Goal: Information Seeking & Learning: Learn about a topic

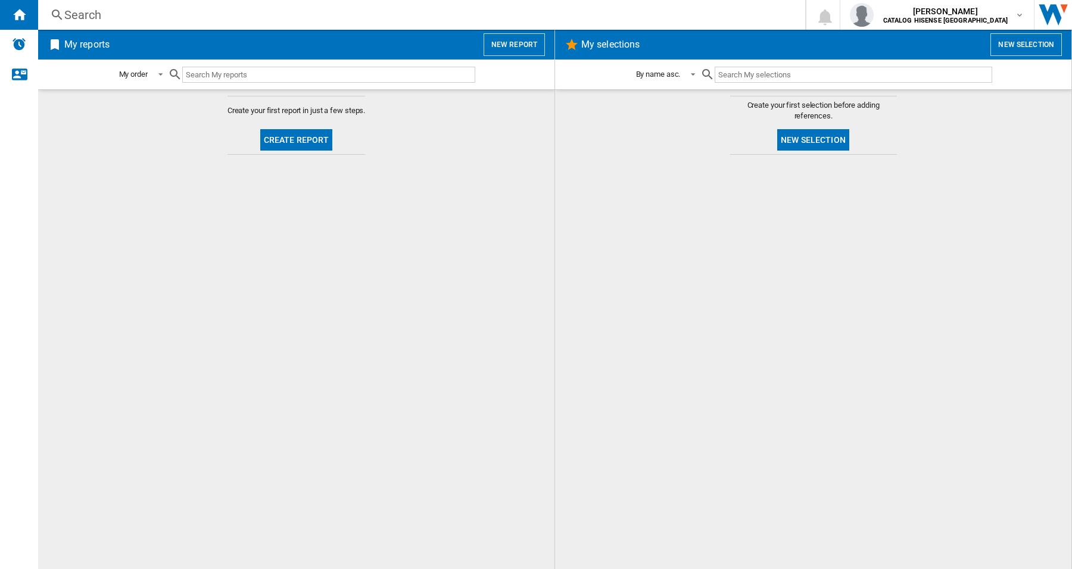
click at [82, 12] on div "Search" at bounding box center [419, 15] width 710 height 17
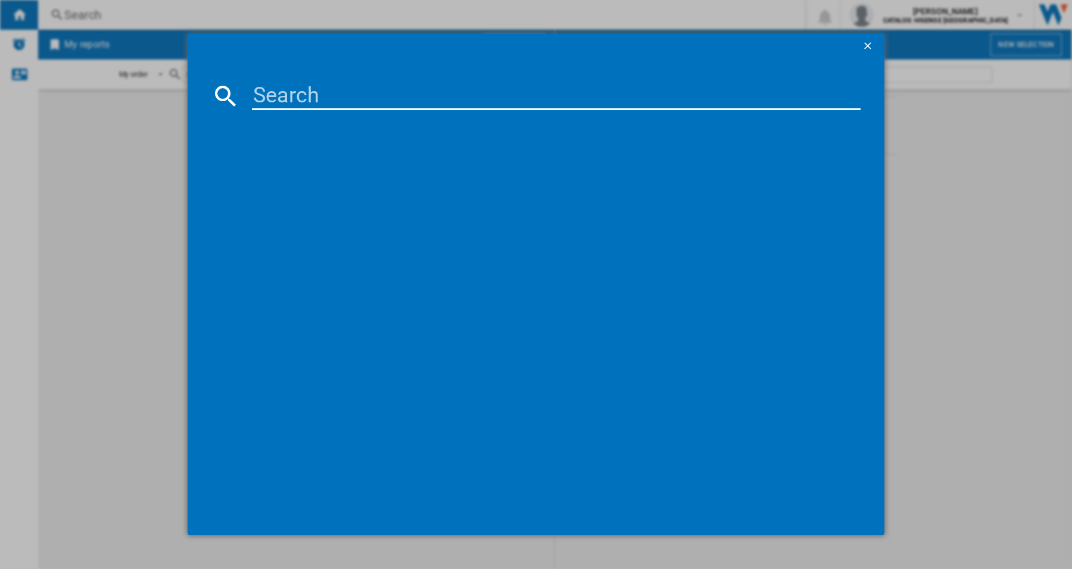
click at [325, 101] on input at bounding box center [556, 96] width 609 height 29
paste input "HISENSE 100U7QTUK BLACK 100""
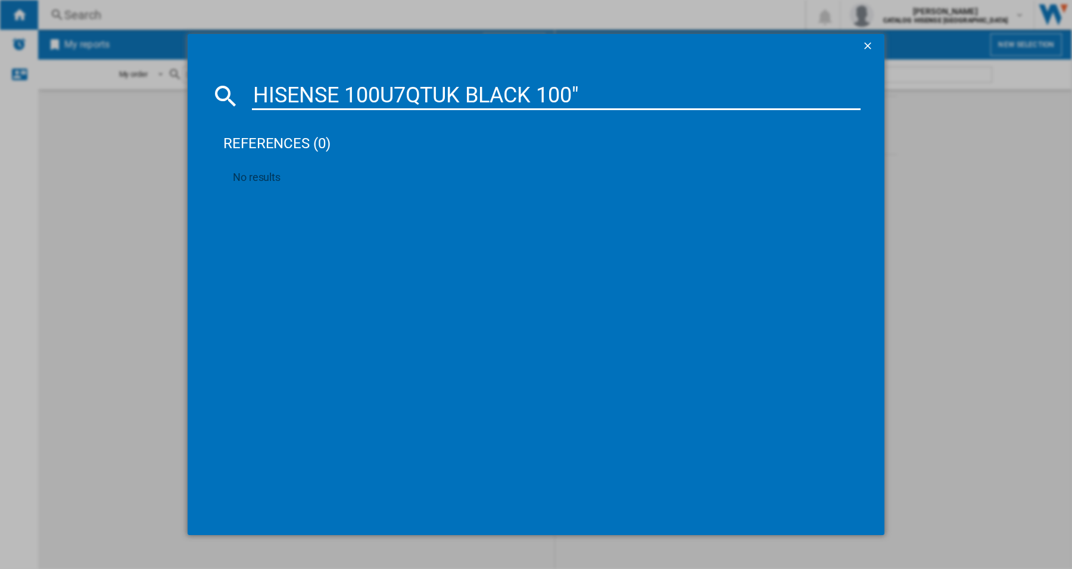
type input "HISENSE 100U7QTUK BLACK 100"
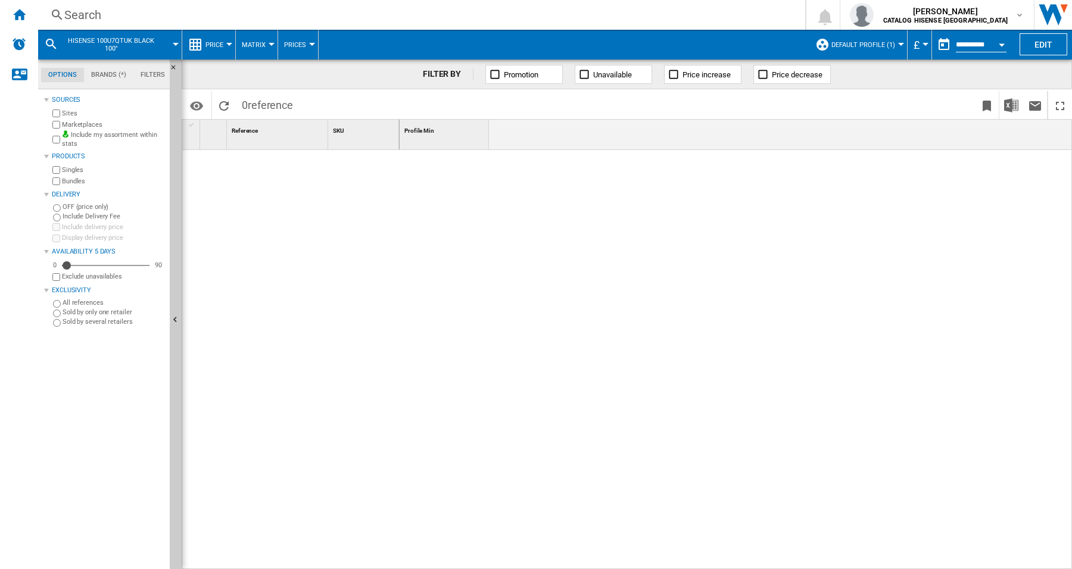
click at [898, 43] on div at bounding box center [901, 44] width 6 height 3
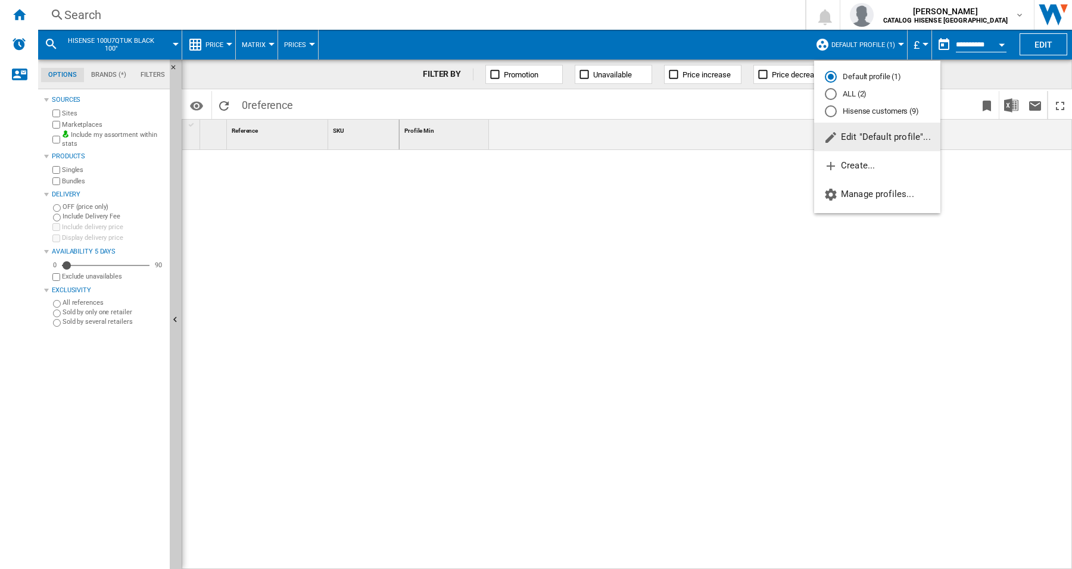
click at [882, 110] on md-radio-button "Hisense customers (9)" at bounding box center [877, 110] width 105 height 11
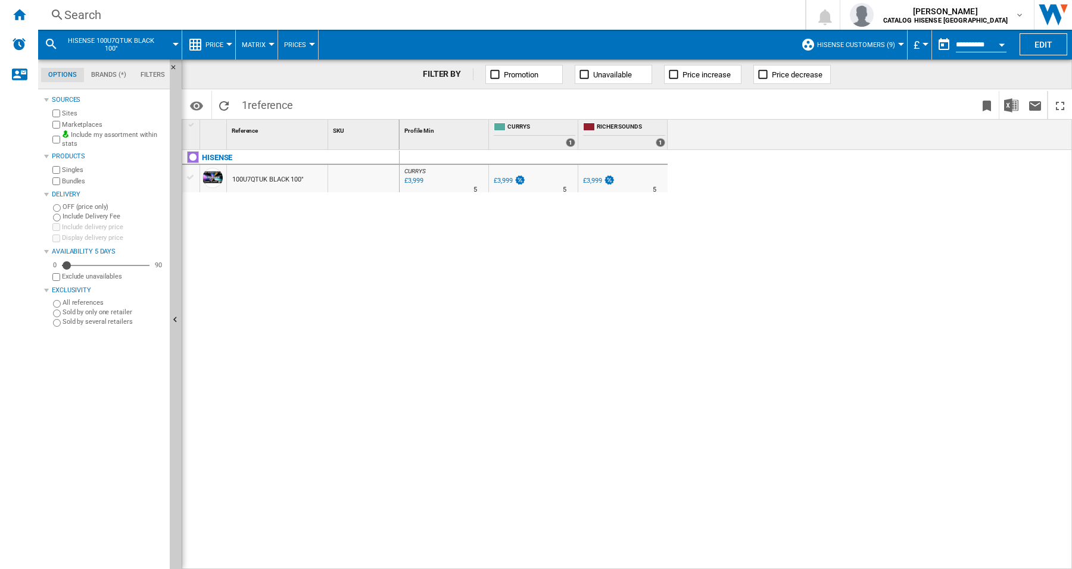
click at [525, 298] on div "CURRYS : -1.0 % £3,999 % N/A 5 CURRYS : -1.0 % £3,999 % N/A" at bounding box center [736, 360] width 673 height 420
click at [898, 43] on div at bounding box center [901, 44] width 6 height 3
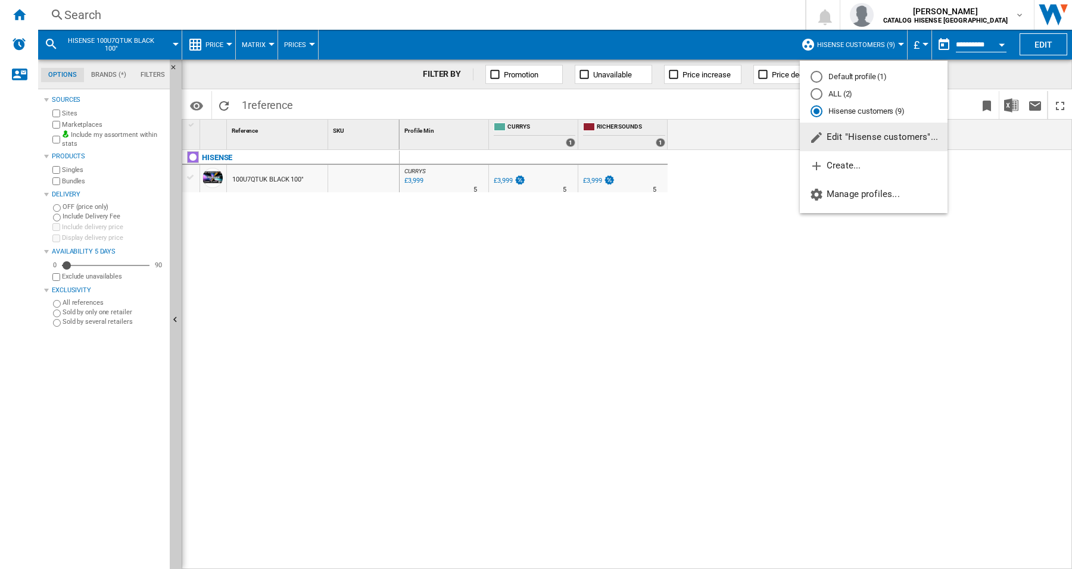
drag, startPoint x: 786, startPoint y: 382, endPoint x: 1017, endPoint y: 261, distance: 260.6
click at [788, 383] on md-backdrop at bounding box center [536, 284] width 1072 height 569
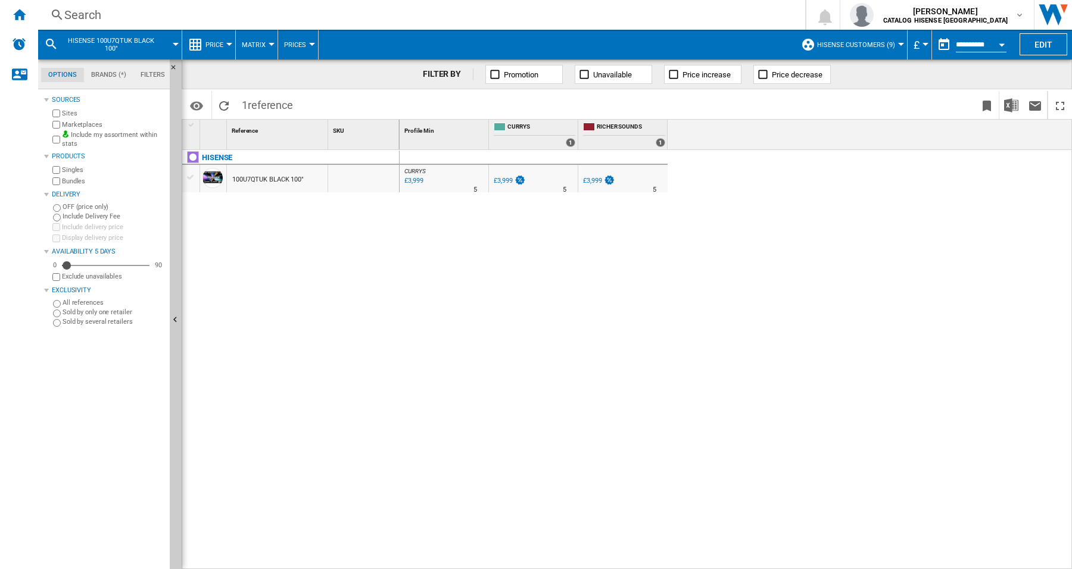
click at [898, 43] on div at bounding box center [901, 44] width 6 height 3
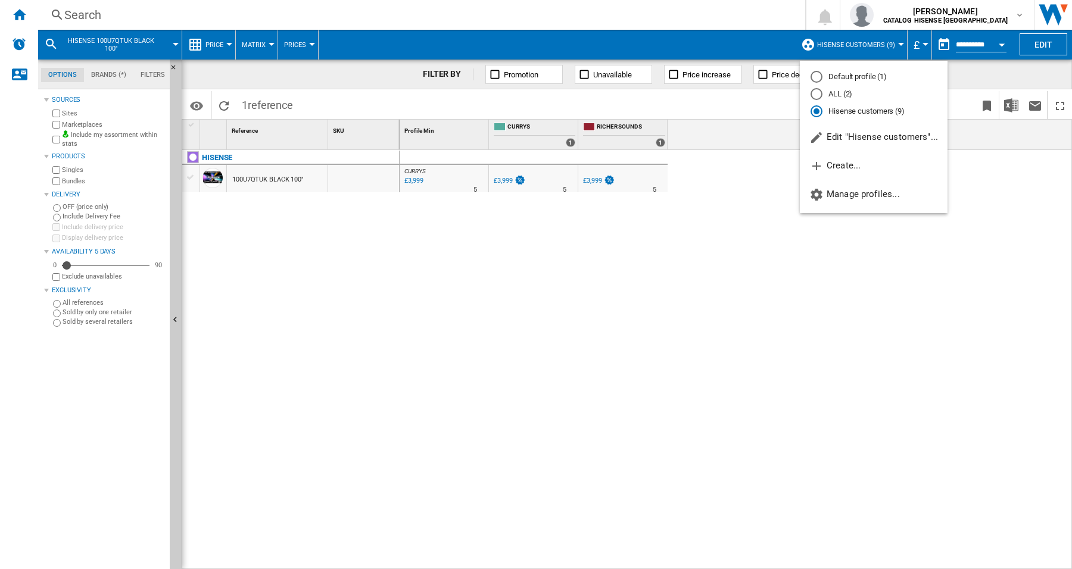
click at [839, 91] on md-radio-button "ALL (2)" at bounding box center [874, 94] width 126 height 11
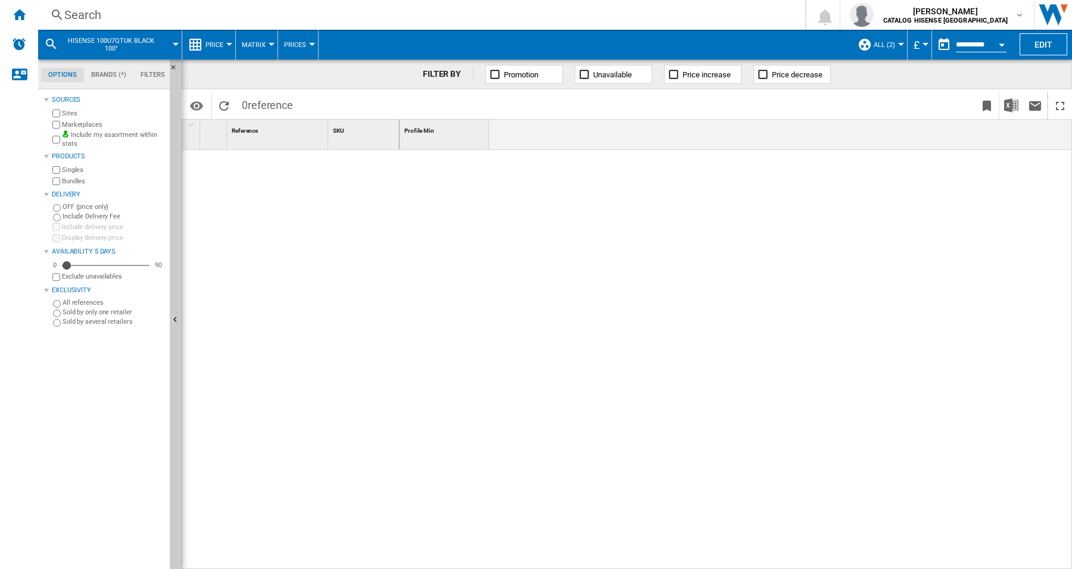
click at [898, 43] on div at bounding box center [901, 44] width 6 height 3
click at [898, 112] on md-radio-button "Hisense customers (9)" at bounding box center [913, 110] width 94 height 11
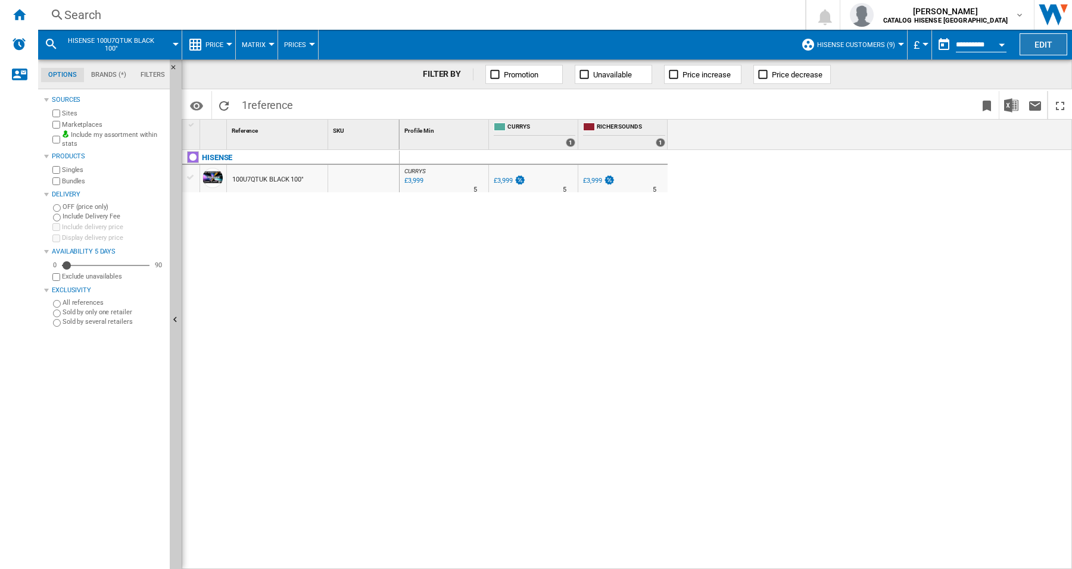
click at [1047, 43] on button "Edit" at bounding box center [1044, 44] width 48 height 22
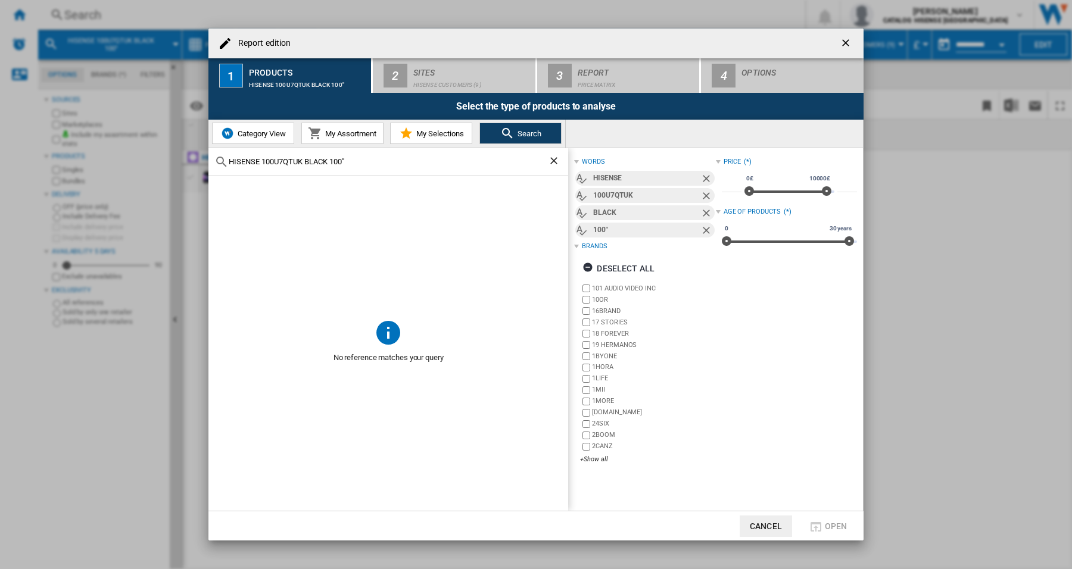
drag, startPoint x: 343, startPoint y: 130, endPoint x: 368, endPoint y: 122, distance: 26.8
click at [346, 130] on span "My Assortment" at bounding box center [349, 133] width 54 height 9
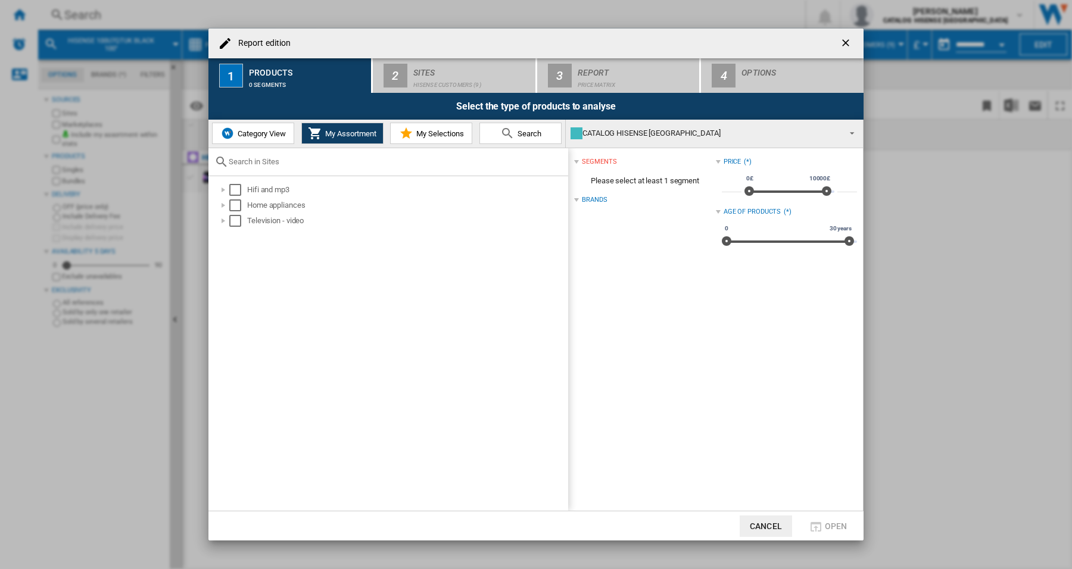
drag, startPoint x: 848, startPoint y: 45, endPoint x: 856, endPoint y: 54, distance: 12.7
click at [848, 43] on ng-md-icon "getI18NText('BUTTONS.CLOSE_DIALOG')" at bounding box center [847, 44] width 14 height 14
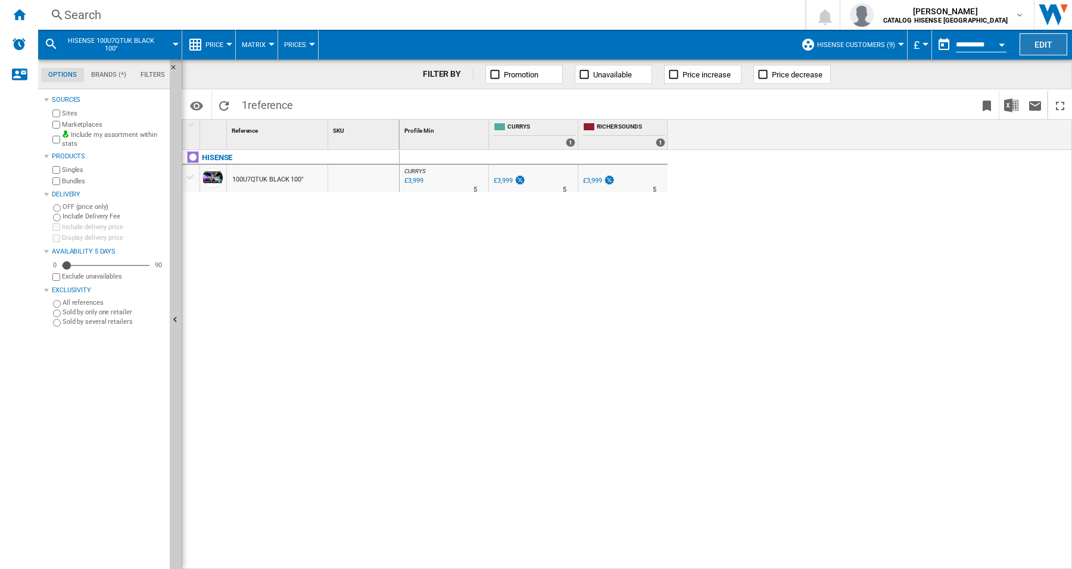
click at [1055, 42] on button "Edit" at bounding box center [1044, 44] width 48 height 22
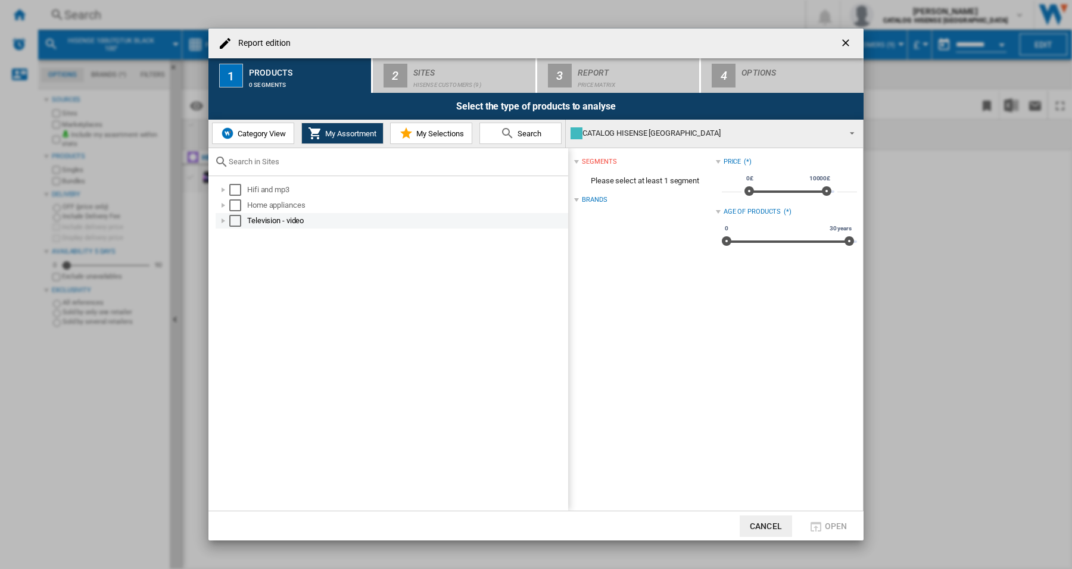
click at [234, 223] on div "Select" at bounding box center [235, 221] width 12 height 12
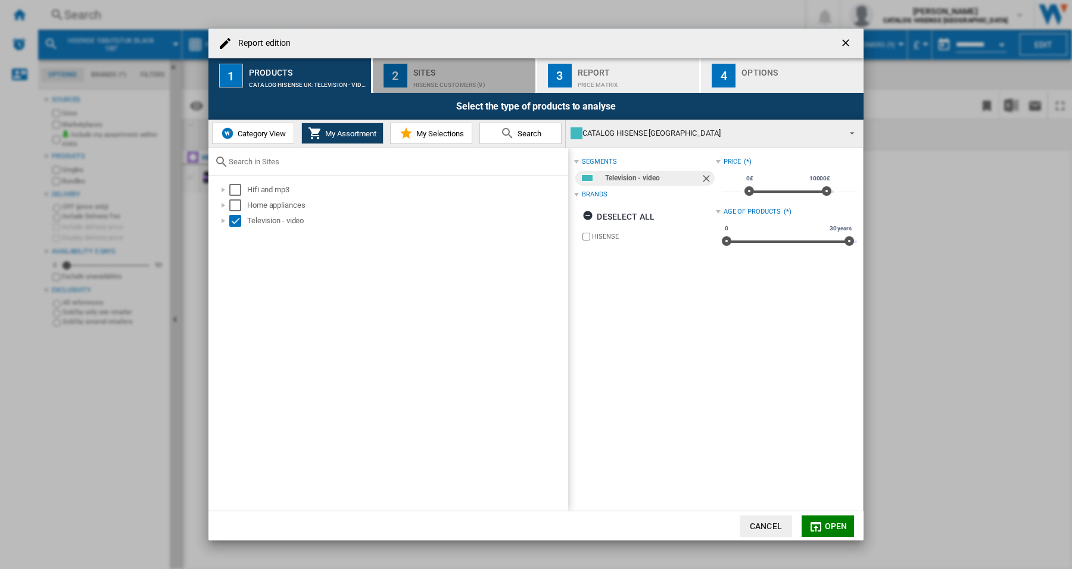
click at [445, 83] on div "Hisense customers (9)" at bounding box center [471, 82] width 117 height 13
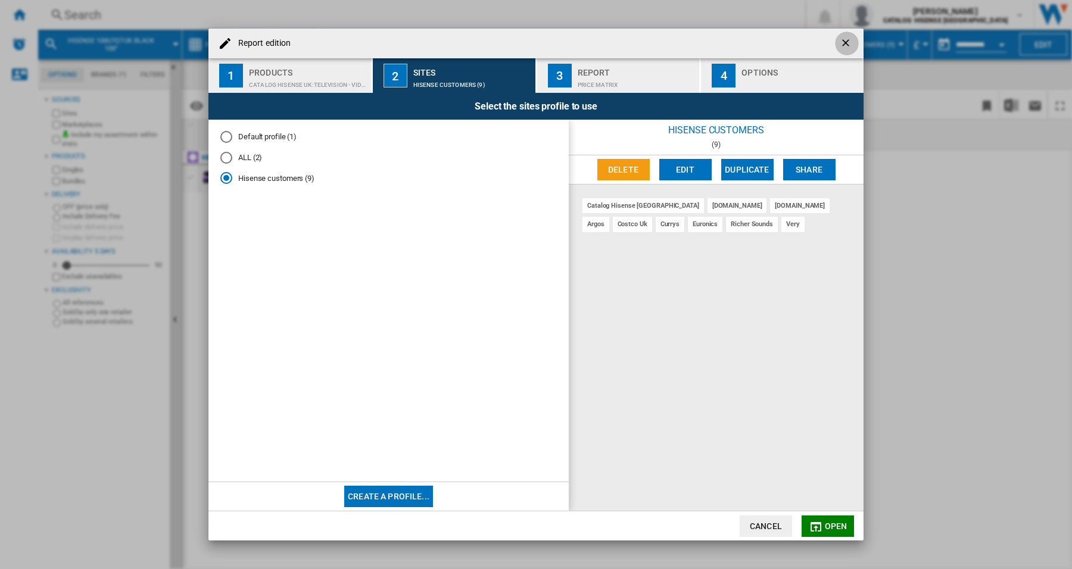
click at [842, 43] on ng-md-icon "getI18NText('BUTTONS.CLOSE_DIALOG')" at bounding box center [847, 44] width 14 height 14
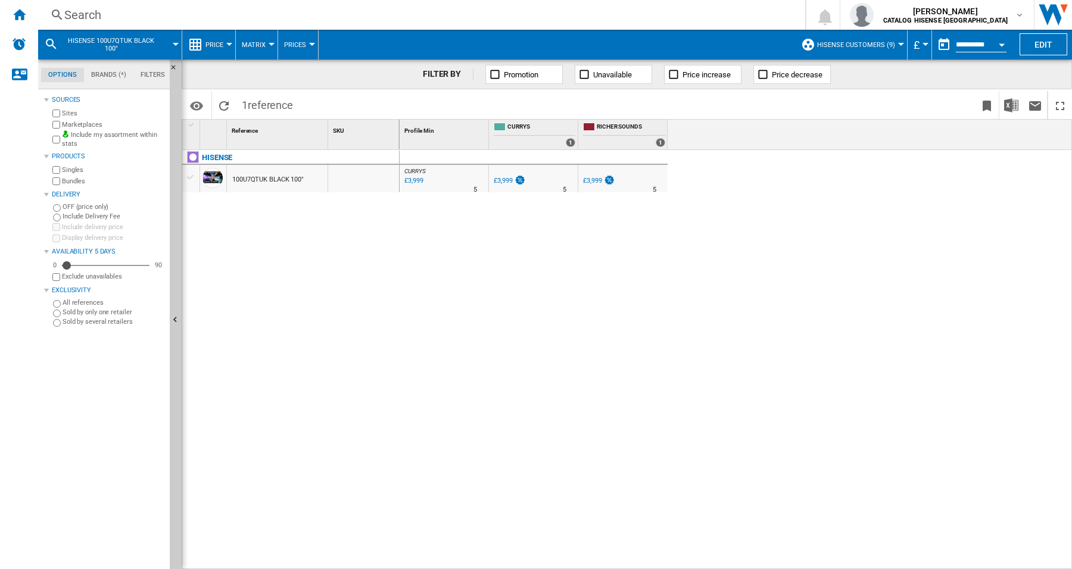
click at [94, 18] on div "Search" at bounding box center [419, 15] width 710 height 17
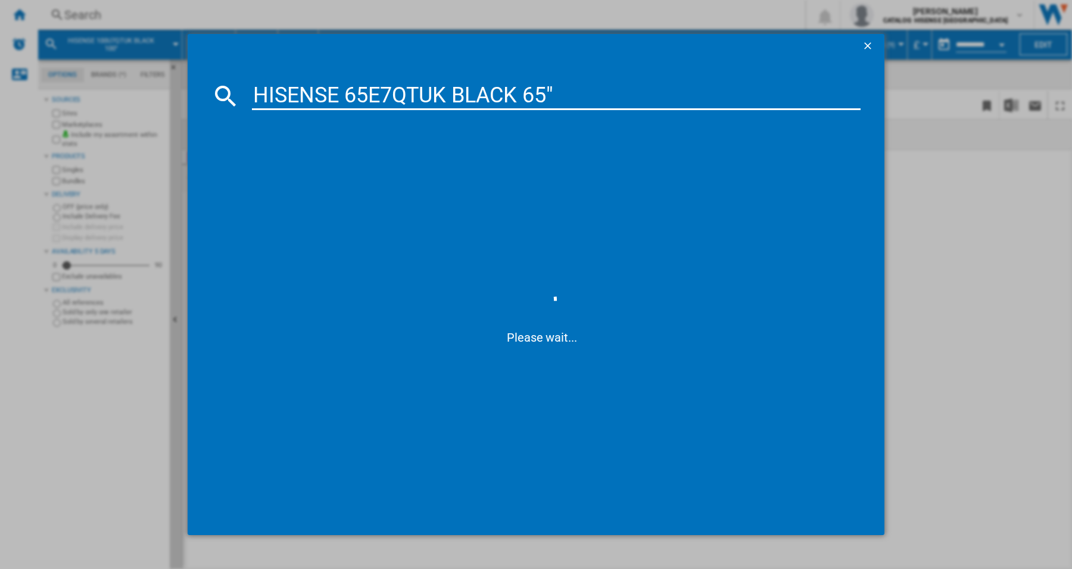
type input "HISENSE 65E7QTUK BLACK 65"
